Goal: Transaction & Acquisition: Subscribe to service/newsletter

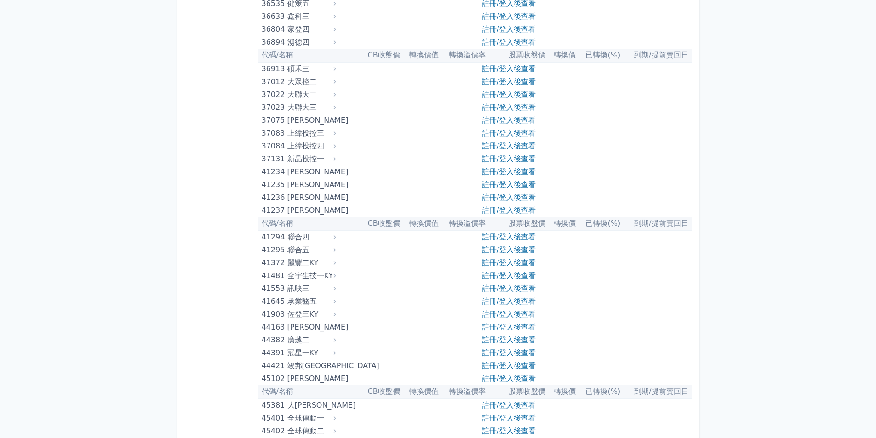
scroll to position [2483, 0]
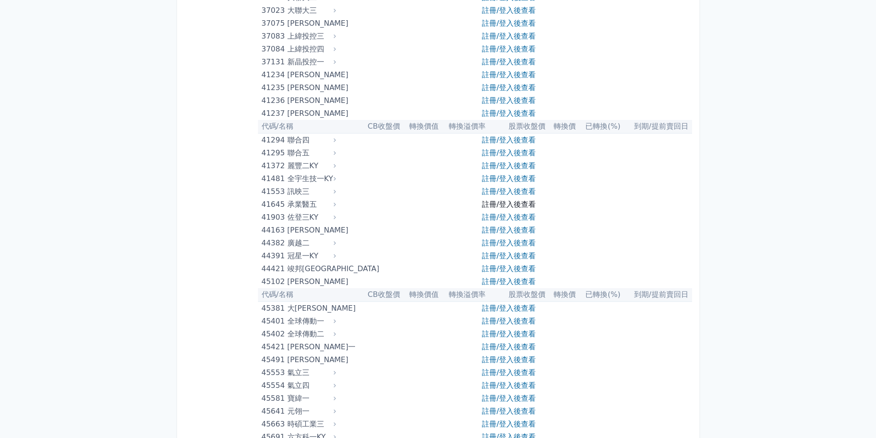
click at [497, 204] on link "註冊/登入後查看" at bounding box center [509, 204] width 54 height 9
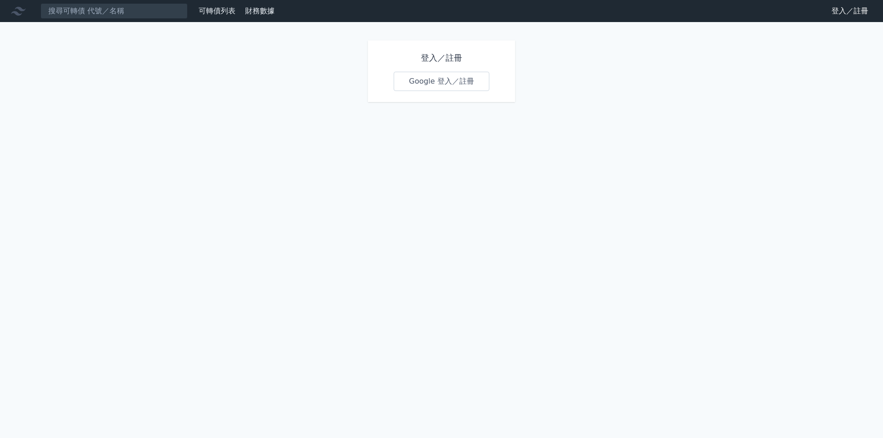
click at [432, 82] on link "Google 登入／註冊" at bounding box center [442, 81] width 96 height 19
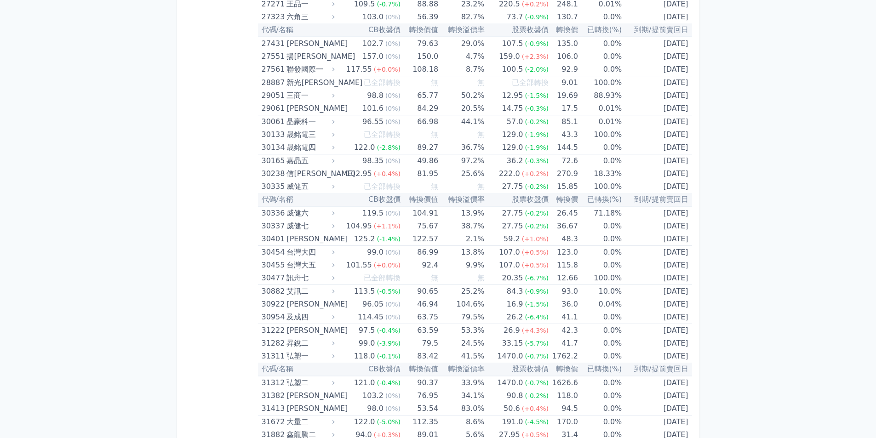
scroll to position [2488, 0]
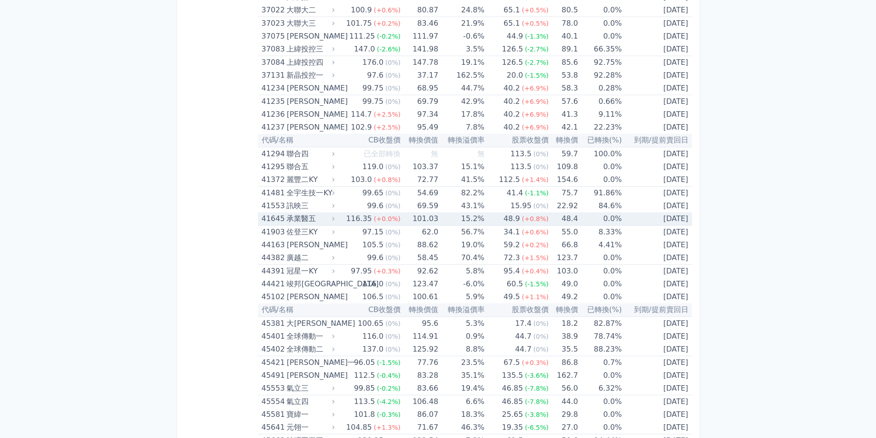
click at [561, 218] on td "48.4" at bounding box center [562, 218] width 29 height 13
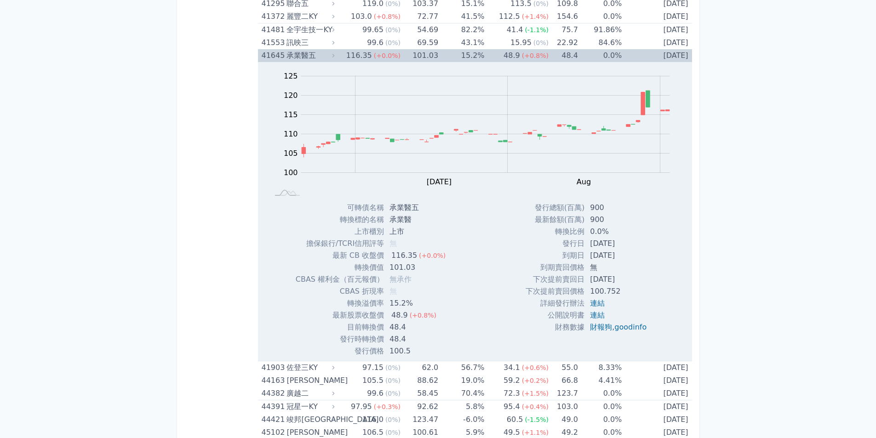
scroll to position [2672, 0]
